Goal: Task Accomplishment & Management: Manage account settings

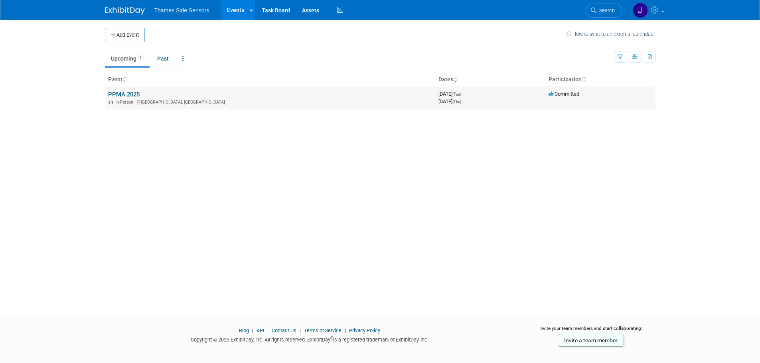
click at [127, 95] on link "PPMA 2025" at bounding box center [124, 94] width 32 height 7
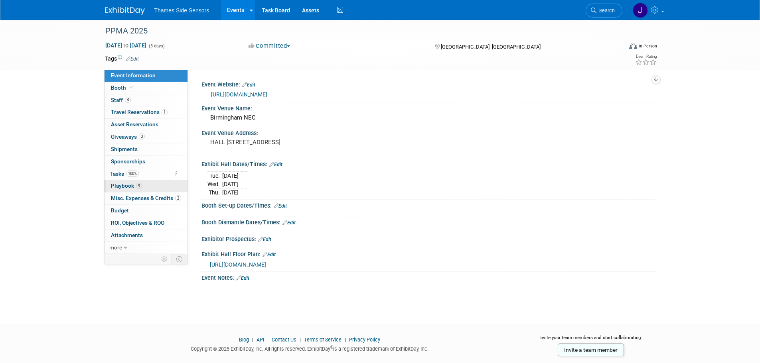
click at [136, 185] on span "9" at bounding box center [139, 186] width 6 height 6
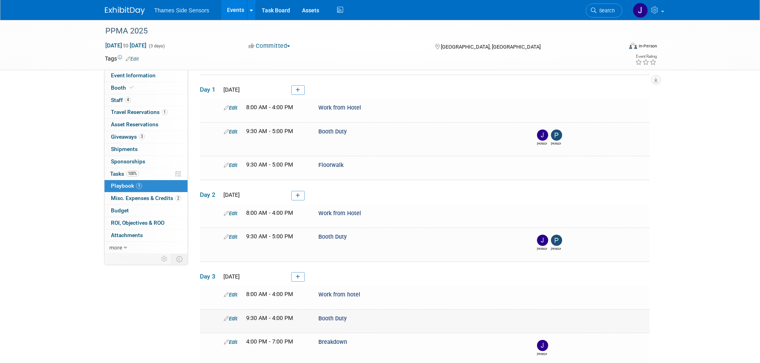
scroll to position [40, 0]
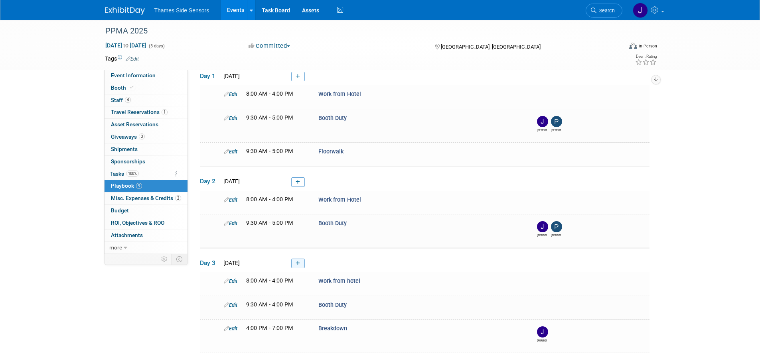
click at [294, 261] on link at bounding box center [298, 264] width 14 height 10
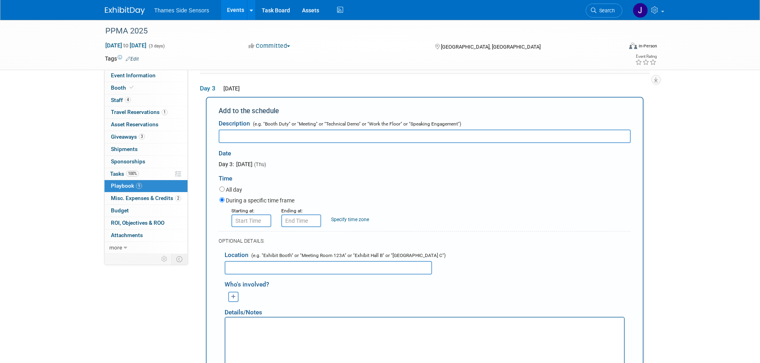
scroll to position [0, 0]
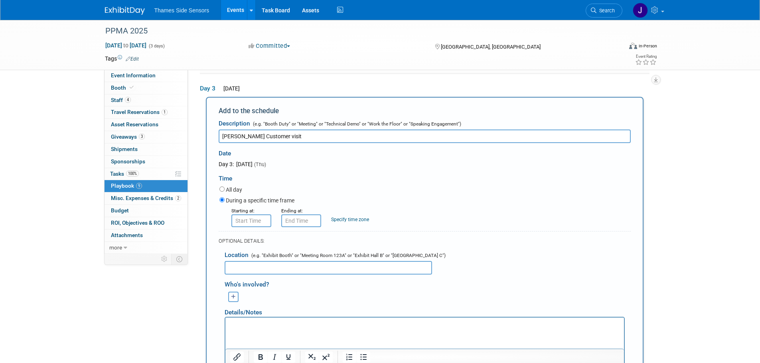
type input "Avery Customer visit"
click at [236, 261] on input "text" at bounding box center [328, 268] width 207 height 14
type input "Avery office"
click at [254, 215] on input "8:00 AM" at bounding box center [251, 221] width 40 height 13
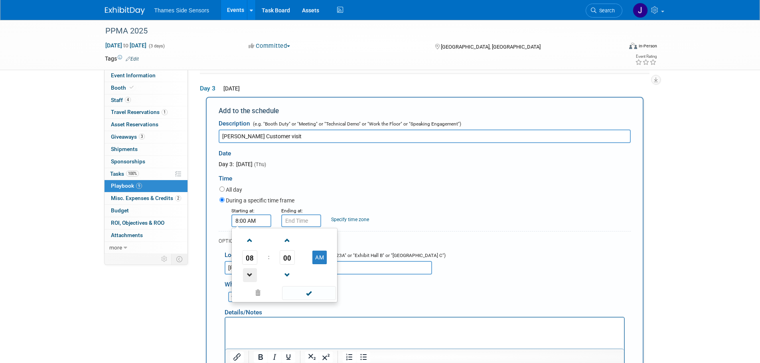
click at [247, 276] on span at bounding box center [250, 275] width 14 height 14
click at [248, 277] on span at bounding box center [250, 275] width 14 height 14
click at [248, 241] on span at bounding box center [250, 241] width 14 height 14
click at [248, 240] on span at bounding box center [250, 241] width 14 height 14
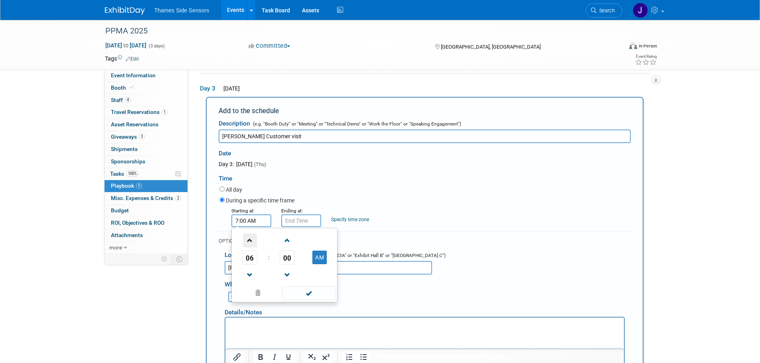
click at [249, 240] on span at bounding box center [250, 241] width 14 height 14
click at [251, 239] on span at bounding box center [250, 241] width 14 height 14
type input "10:00 AM"
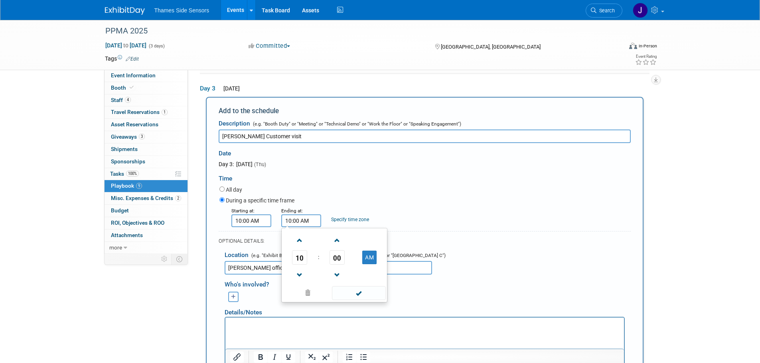
click at [290, 222] on input "10:00 AM" at bounding box center [301, 221] width 40 height 13
click at [299, 243] on span at bounding box center [300, 241] width 14 height 14
type input "11:00 AM"
click at [368, 290] on span at bounding box center [359, 293] width 54 height 14
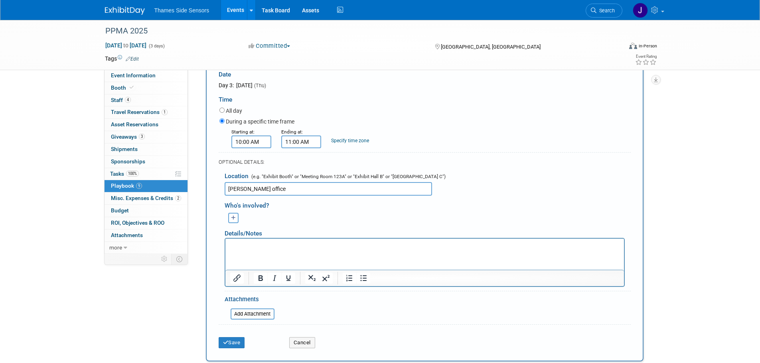
scroll to position [293, 0]
click at [235, 217] on icon "button" at bounding box center [233, 217] width 5 height 5
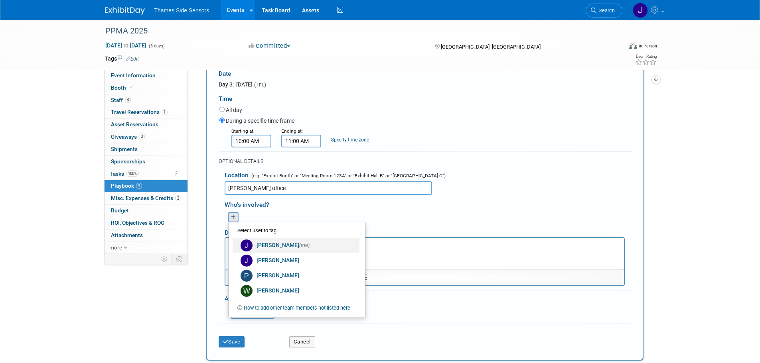
click at [309, 246] on span "(me)" at bounding box center [304, 245] width 10 height 6
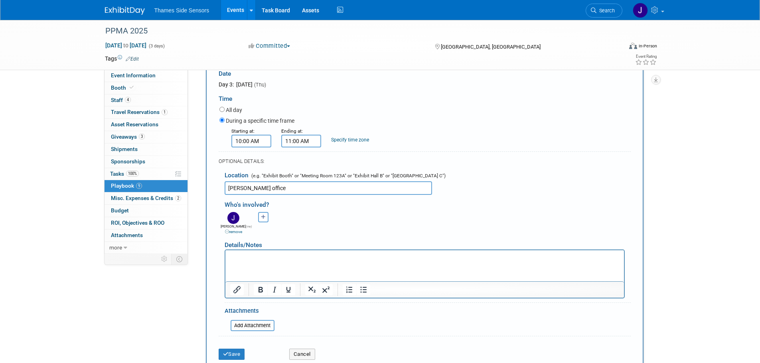
click at [335, 262] on html at bounding box center [424, 255] width 398 height 11
click at [240, 355] on button "Save" at bounding box center [232, 354] width 26 height 11
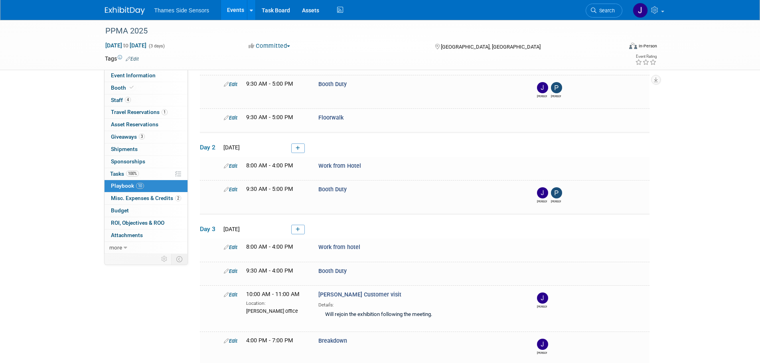
scroll to position [0, 0]
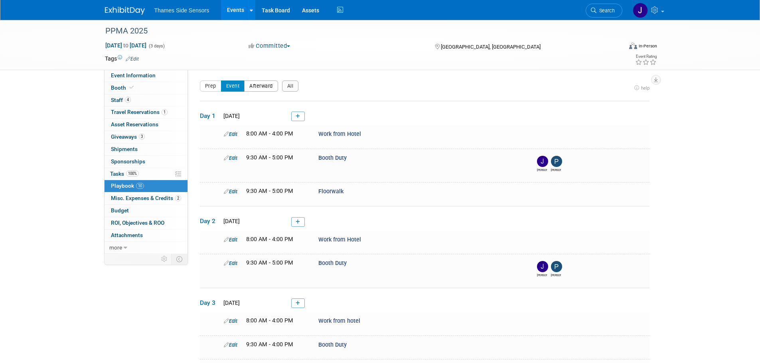
click at [263, 84] on button "Afterward" at bounding box center [261, 86] width 34 height 11
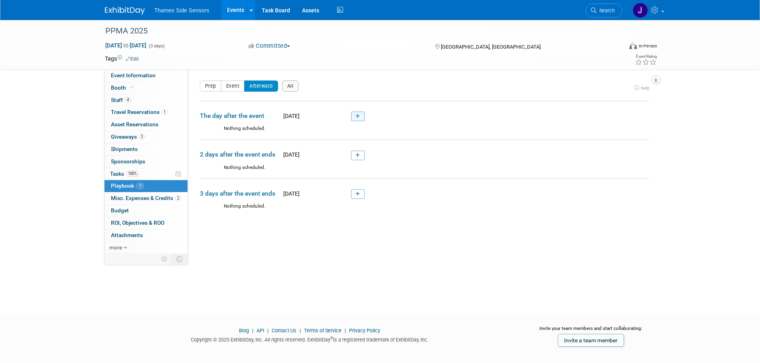
click at [359, 116] on icon at bounding box center [357, 116] width 4 height 5
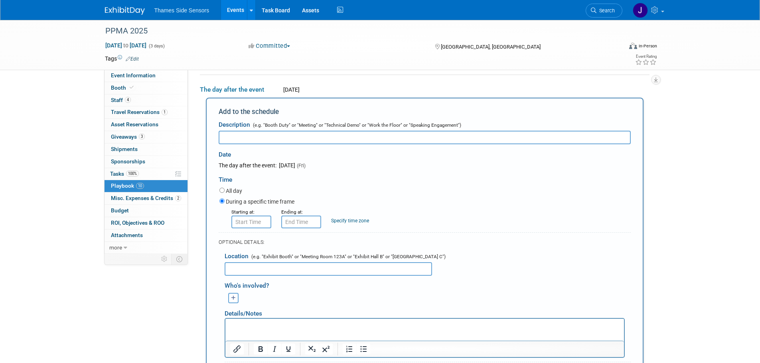
click at [299, 141] on input "text" at bounding box center [425, 138] width 412 height 14
type input "Work from Hotel"
click at [256, 223] on input "text" at bounding box center [251, 222] width 40 height 13
type input "8:00 AM"
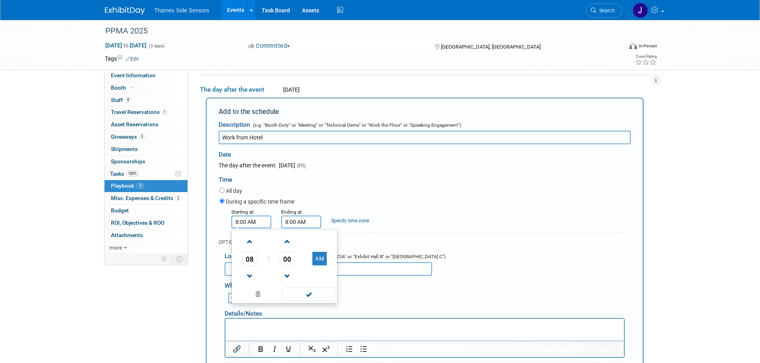
click at [296, 221] on input "8:00 AM" at bounding box center [301, 222] width 40 height 13
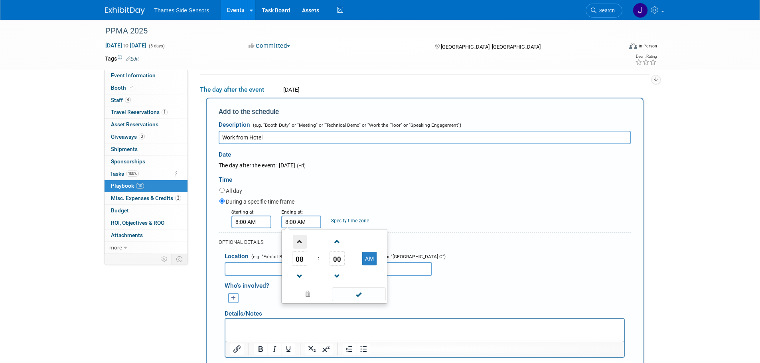
click at [299, 246] on span at bounding box center [300, 242] width 14 height 14
click at [298, 245] on span at bounding box center [300, 242] width 14 height 14
type input "11:00 AM"
click at [356, 300] on span at bounding box center [359, 295] width 54 height 14
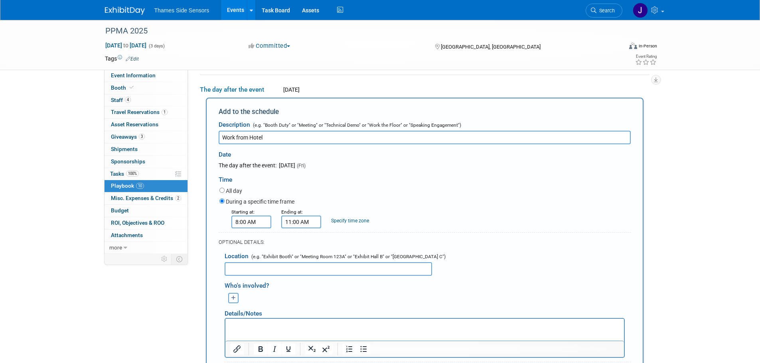
click at [357, 276] on input "text" at bounding box center [328, 269] width 207 height 14
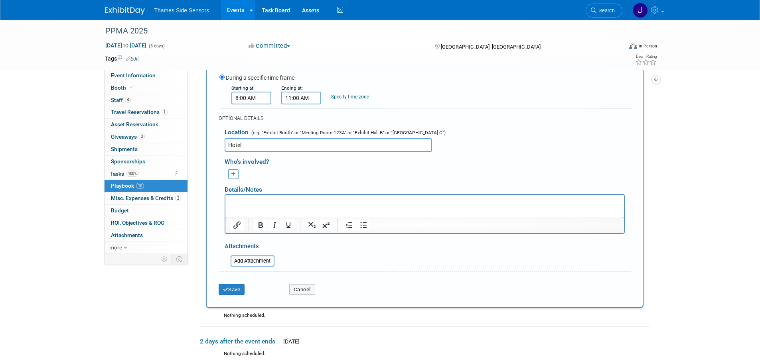
scroll to position [186, 0]
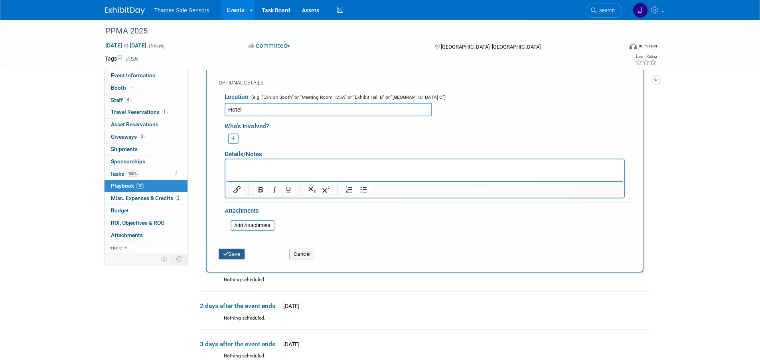
type input "Hotel"
click at [239, 257] on button "Save" at bounding box center [232, 254] width 26 height 11
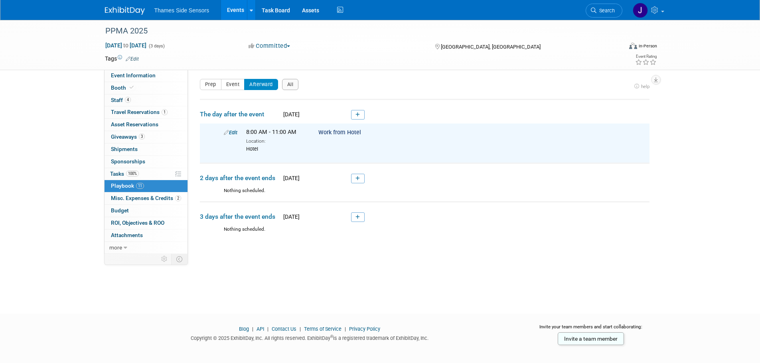
scroll to position [0, 0]
click at [365, 137] on div "Work from Hotel" at bounding box center [420, 134] width 217 height 8
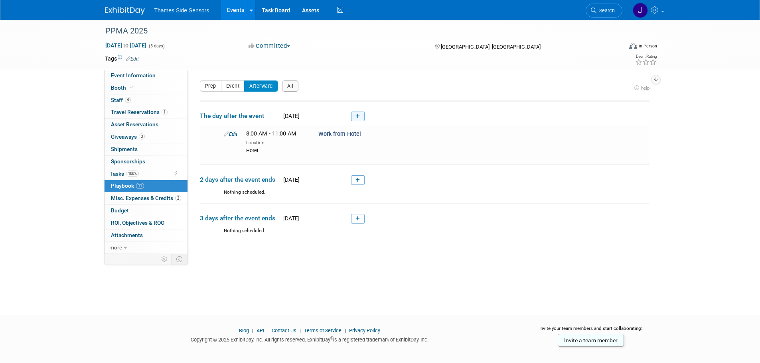
click at [357, 118] on icon at bounding box center [357, 116] width 4 height 5
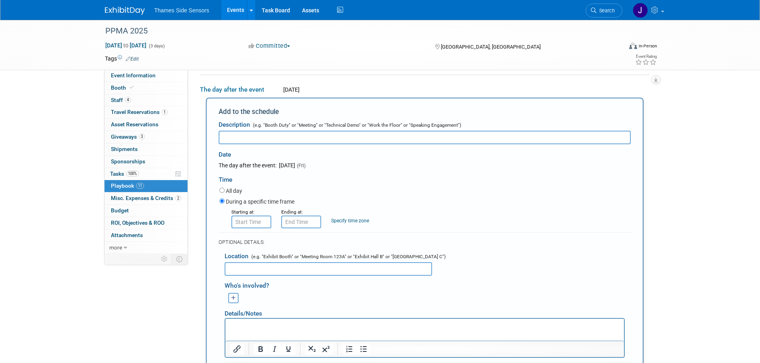
click at [232, 300] on icon "button" at bounding box center [233, 298] width 5 height 5
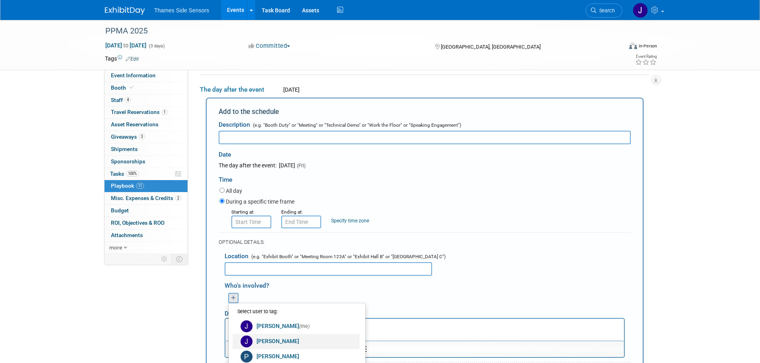
drag, startPoint x: 59, startPoint y: 10, endPoint x: 285, endPoint y: 342, distance: 401.3
click at [285, 342] on link "Jean-Pierre Gale" at bounding box center [296, 341] width 127 height 15
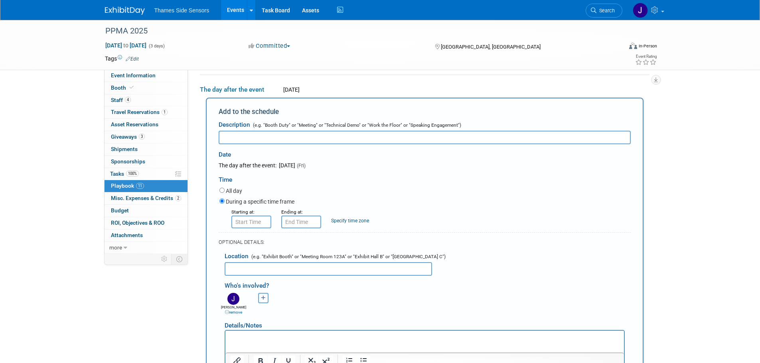
click at [262, 301] on icon "button" at bounding box center [263, 298] width 5 height 5
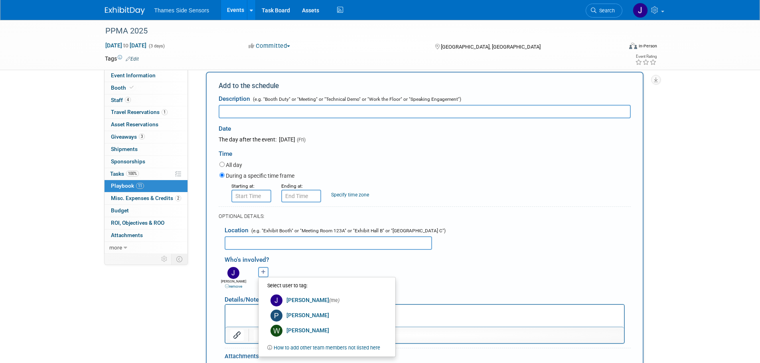
scroll to position [66, 0]
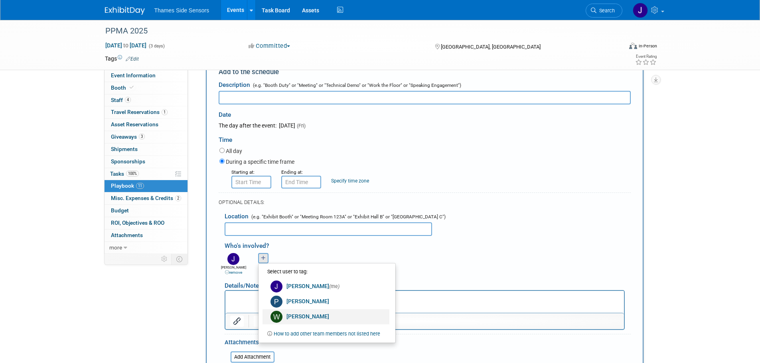
click at [294, 319] on link "Will Morse" at bounding box center [325, 316] width 127 height 15
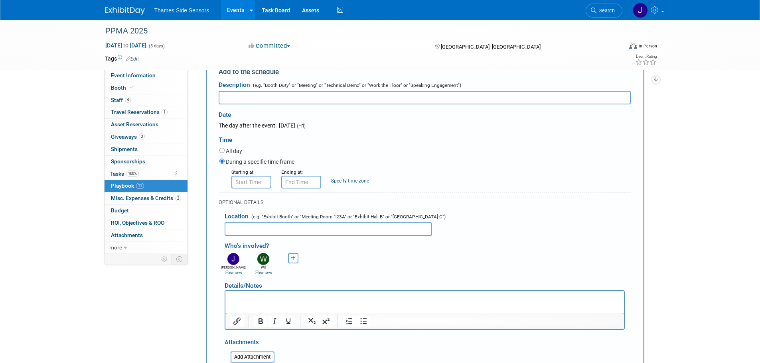
click at [292, 254] on button "button" at bounding box center [293, 258] width 10 height 10
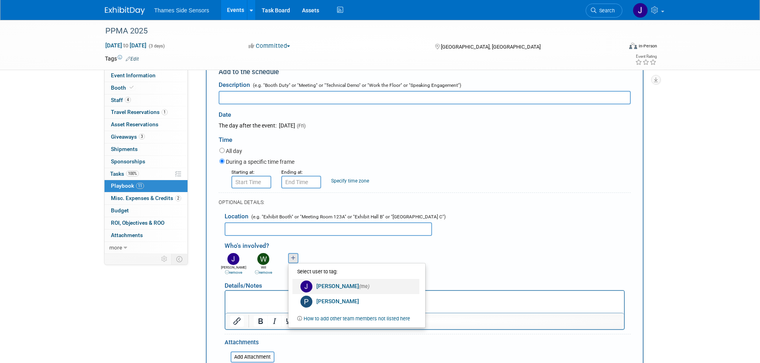
click at [309, 289] on img at bounding box center [306, 287] width 12 height 12
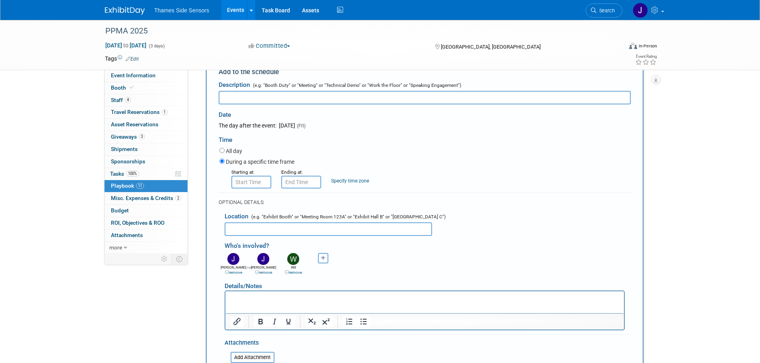
drag, startPoint x: 362, startPoint y: 258, endPoint x: 355, endPoint y: 255, distance: 7.7
click at [361, 256] on div "James (me) remove Jean-Pierre remove Pierce remove remove" at bounding box center [428, 263] width 418 height 25
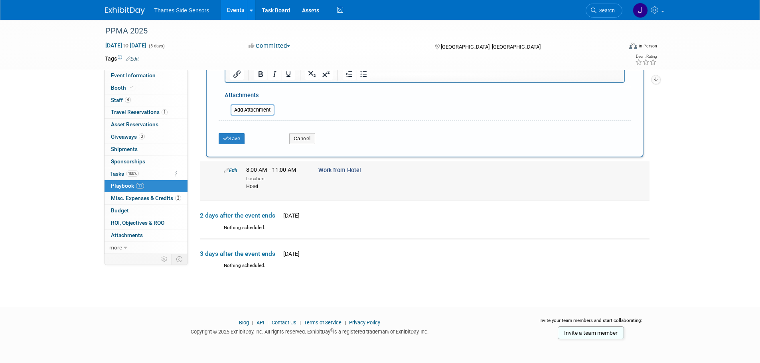
scroll to position [315, 0]
click at [682, 182] on div "PPMA 2025 Sep 23, 2025 to Sep 25, 2025 (3 days) Sep 23, 2025 to Sep 25, 2025 Co…" at bounding box center [380, -1] width 760 height 587
click at [224, 136] on icon "submit" at bounding box center [226, 138] width 6 height 5
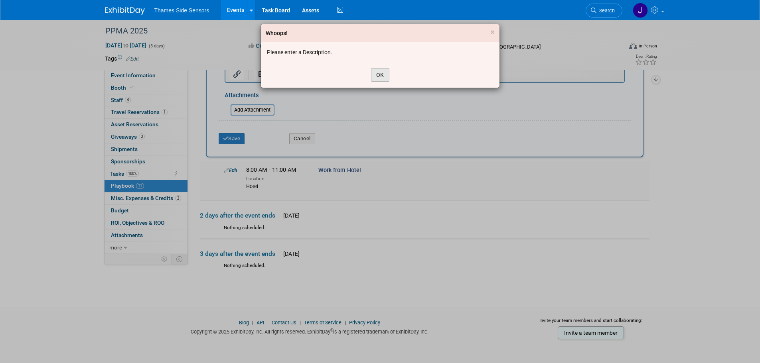
drag, startPoint x: 383, startPoint y: 75, endPoint x: 369, endPoint y: 212, distance: 137.5
click at [383, 76] on button "OK" at bounding box center [380, 75] width 18 height 14
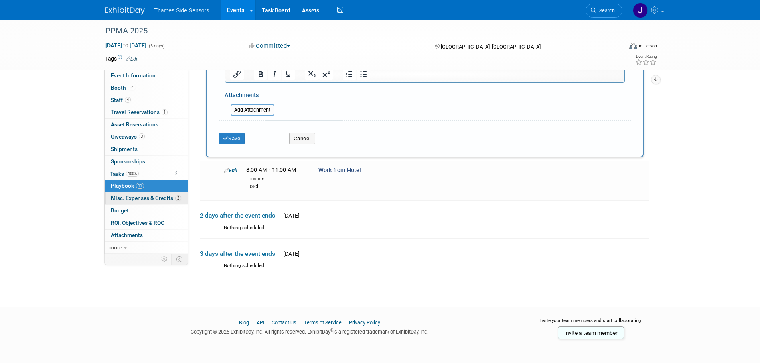
click at [150, 197] on span "Misc. Expenses & Credits 2" at bounding box center [146, 198] width 70 height 6
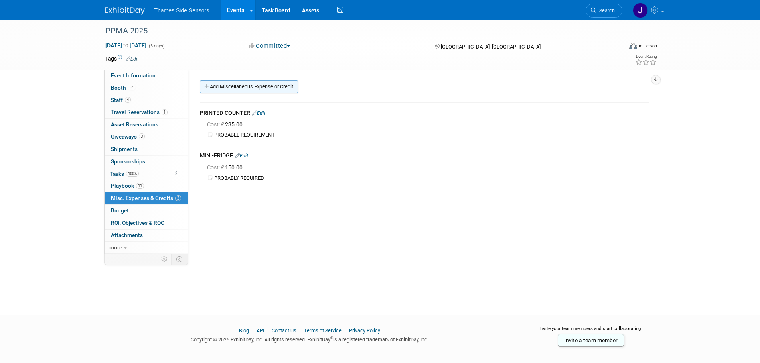
click at [272, 87] on link "Add Miscellaneous Expense or Credit" at bounding box center [249, 87] width 98 height 13
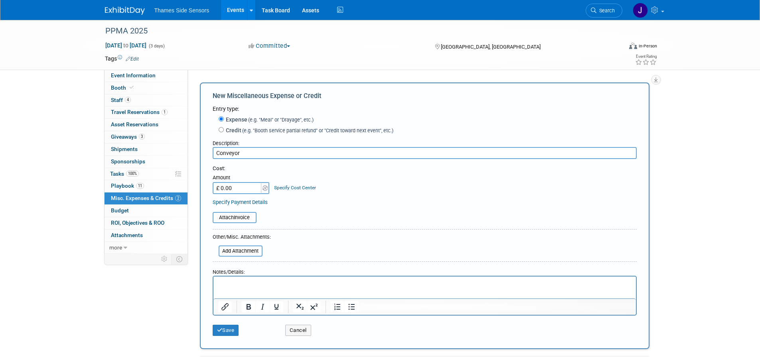
type input "Conveyor"
type input "£ 150.00"
click at [248, 278] on html at bounding box center [424, 282] width 422 height 11
click at [233, 336] on button "Save" at bounding box center [226, 330] width 26 height 11
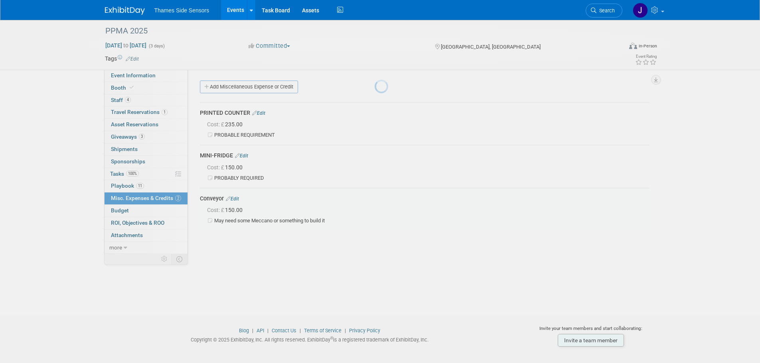
scroll to position [8, 0]
